Goal: Information Seeking & Learning: Learn about a topic

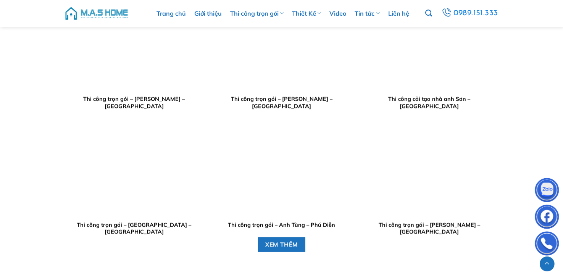
scroll to position [2025, 0]
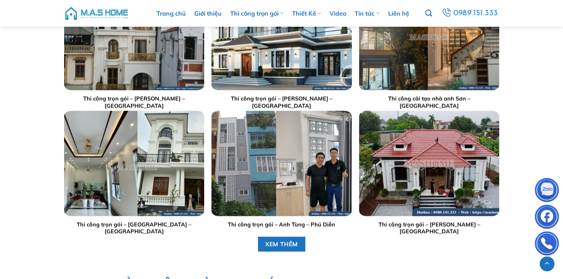
click at [176, 146] on img "Thi công trọn gói - Anh Thăng - Bắc Ninh" at bounding box center [134, 163] width 140 height 105
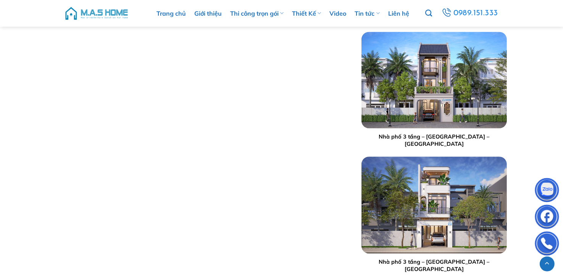
scroll to position [4454, 0]
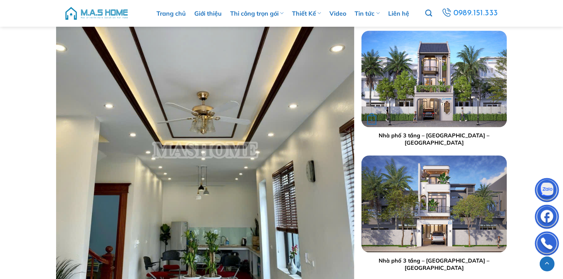
click at [424, 128] on img "Nhà phố 3 tầng - Anh Bình - Hoà Bình" at bounding box center [435, 79] width 146 height 97
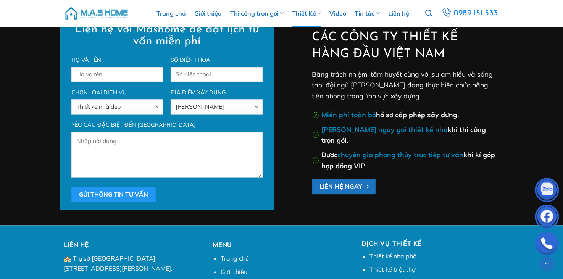
scroll to position [1604, 0]
